Goal: Information Seeking & Learning: Learn about a topic

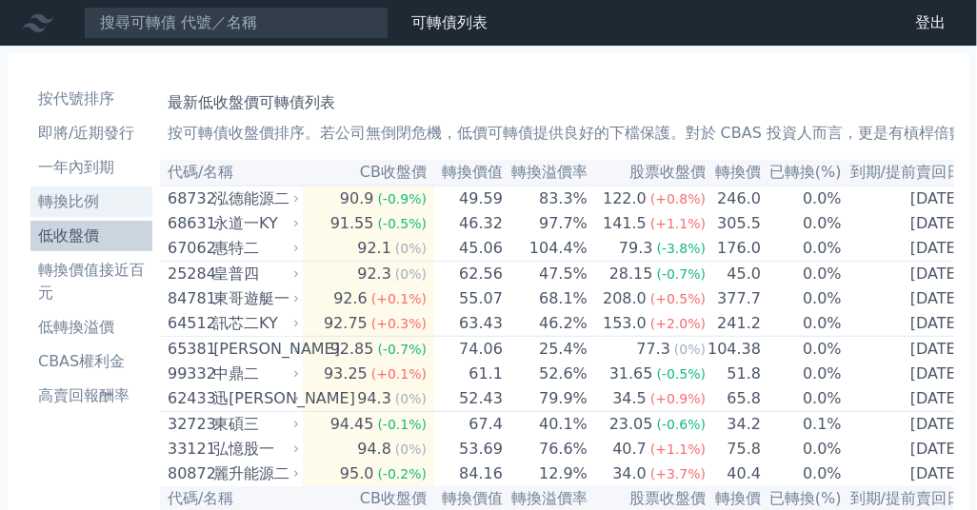
click at [82, 207] on li "轉換比例" at bounding box center [91, 201] width 122 height 23
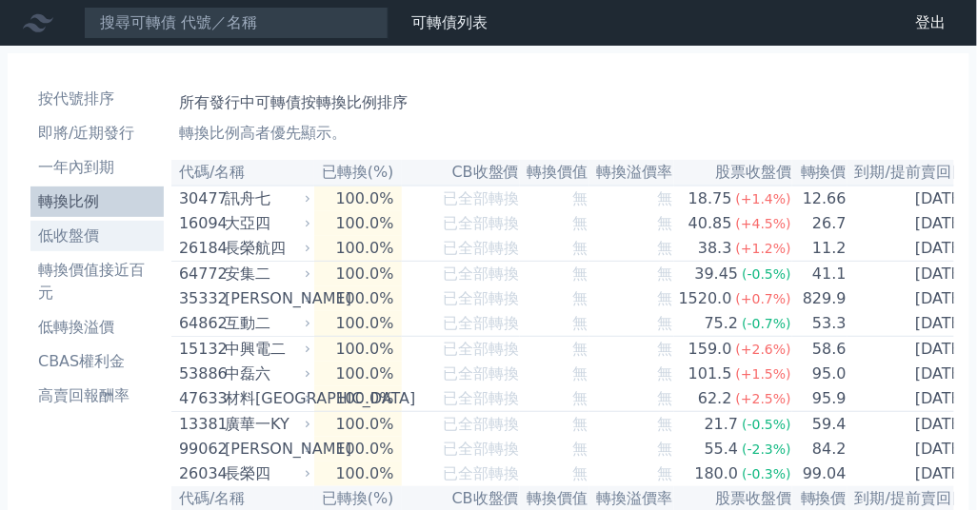
click at [85, 228] on li "低收盤價" at bounding box center [96, 236] width 133 height 23
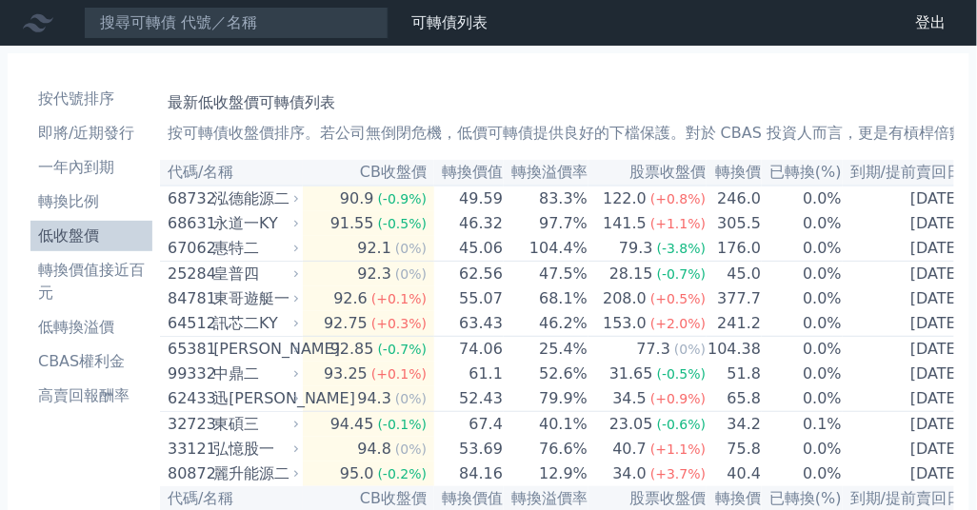
scroll to position [21, 0]
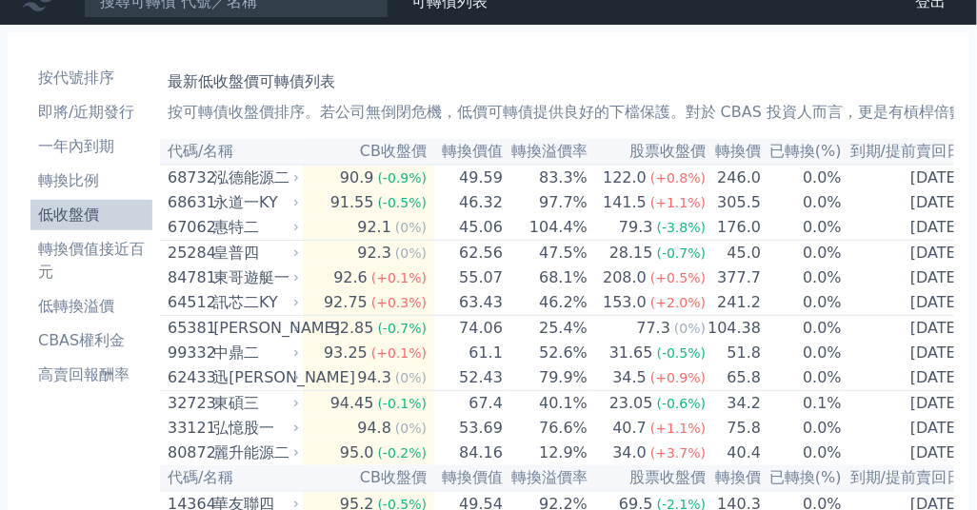
drag, startPoint x: 988, startPoint y: 510, endPoint x: 1199, endPoint y: 600, distance: 228.6
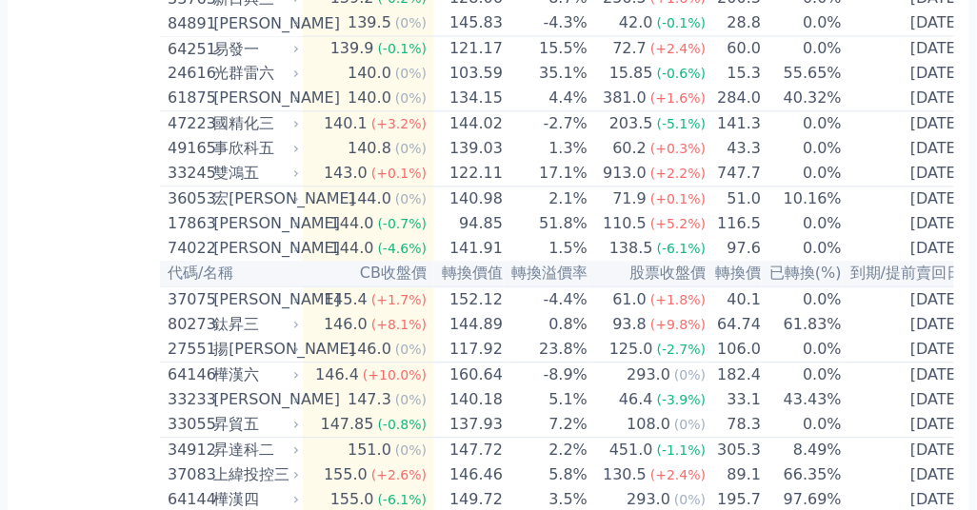
scroll to position [8072, 0]
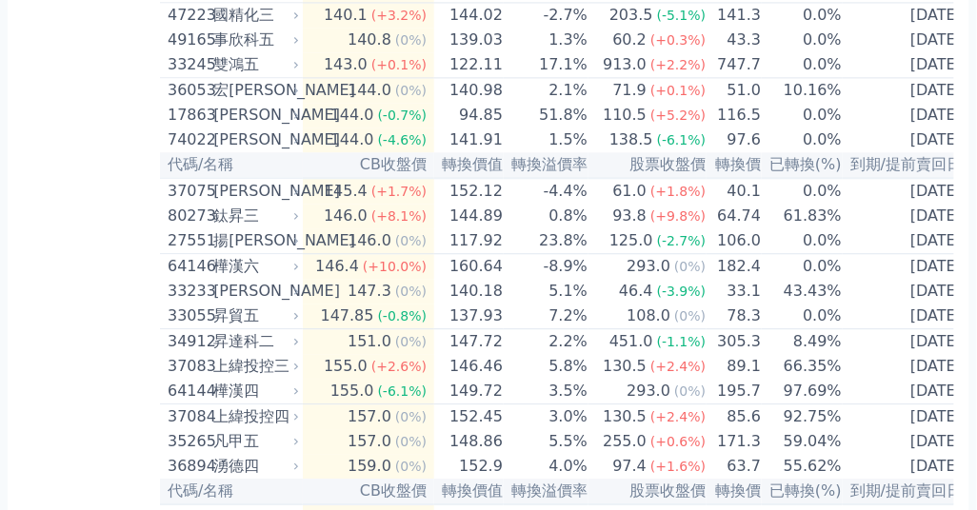
scroll to position [8180, 0]
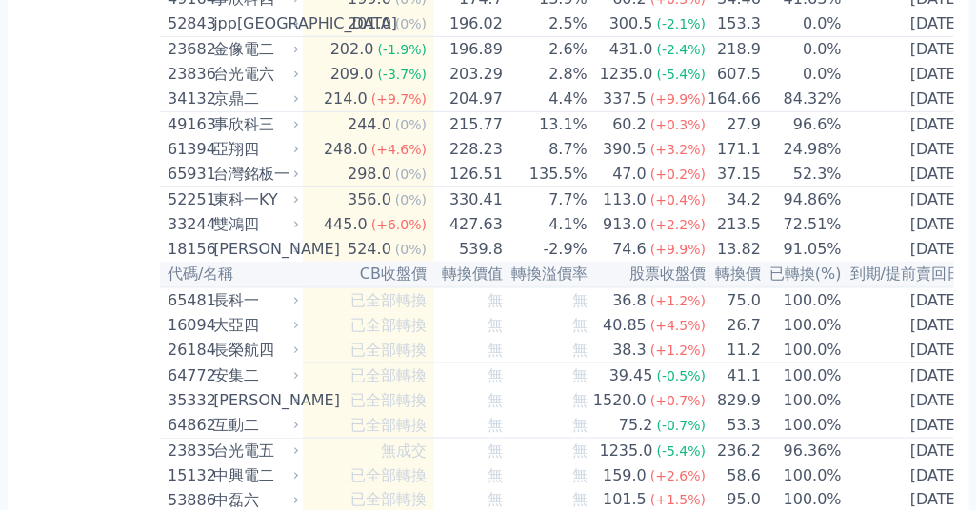
scroll to position [9051, 0]
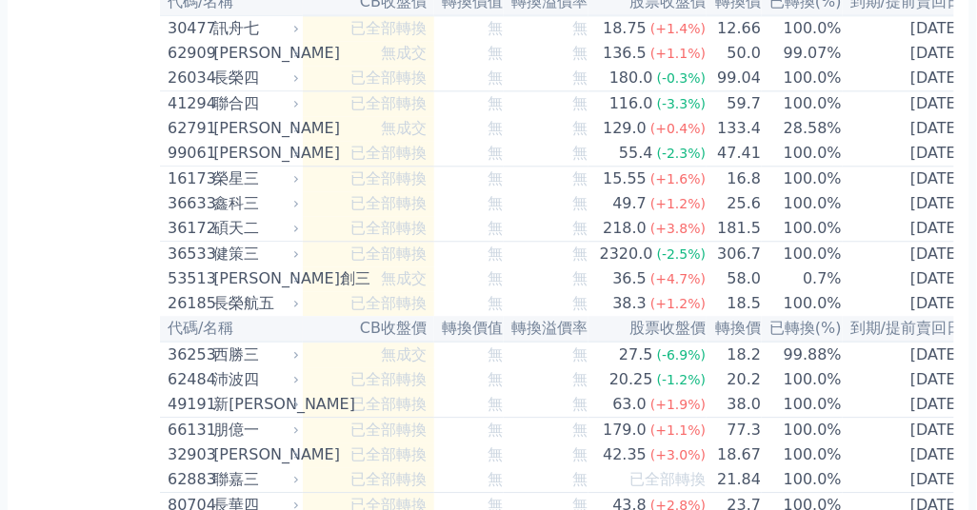
scroll to position [9703, 0]
